Goal: Information Seeking & Learning: Learn about a topic

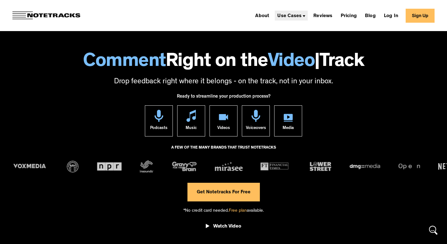
click at [292, 17] on div "Use Cases" at bounding box center [289, 16] width 24 height 5
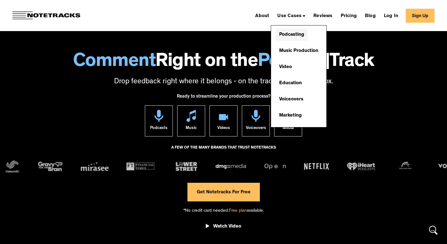
click at [296, 32] on link "Podcasting" at bounding box center [291, 35] width 31 height 12
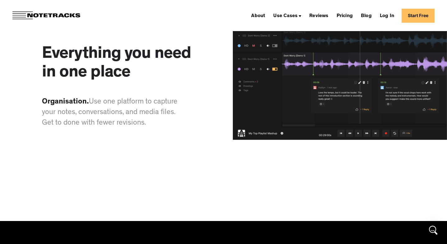
scroll to position [754, 0]
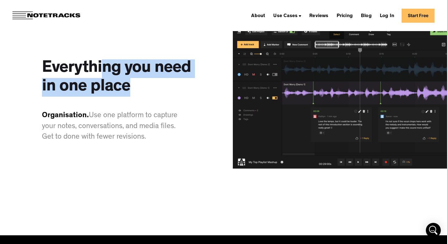
drag, startPoint x: 104, startPoint y: 63, endPoint x: 147, endPoint y: 93, distance: 53.2
click at [147, 93] on h3 "Everything you need in one place" at bounding box center [125, 77] width 166 height 37
click at [133, 90] on h3 "Everything you need in one place" at bounding box center [125, 77] width 166 height 37
drag, startPoint x: 83, startPoint y: 66, endPoint x: 136, endPoint y: 95, distance: 60.3
click at [136, 95] on h3 "Everything you need in one place" at bounding box center [125, 77] width 166 height 37
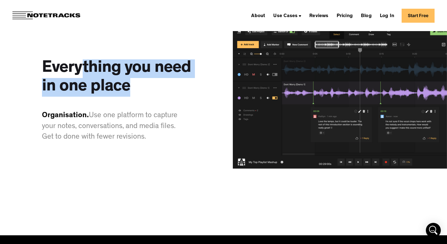
click at [136, 95] on h3 "Everything you need in one place" at bounding box center [125, 77] width 166 height 37
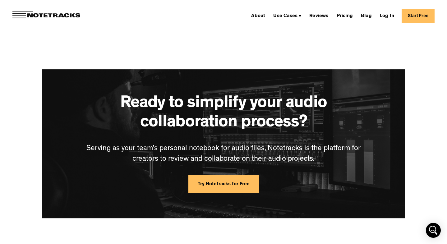
scroll to position [1510, 0]
